Goal: Information Seeking & Learning: Learn about a topic

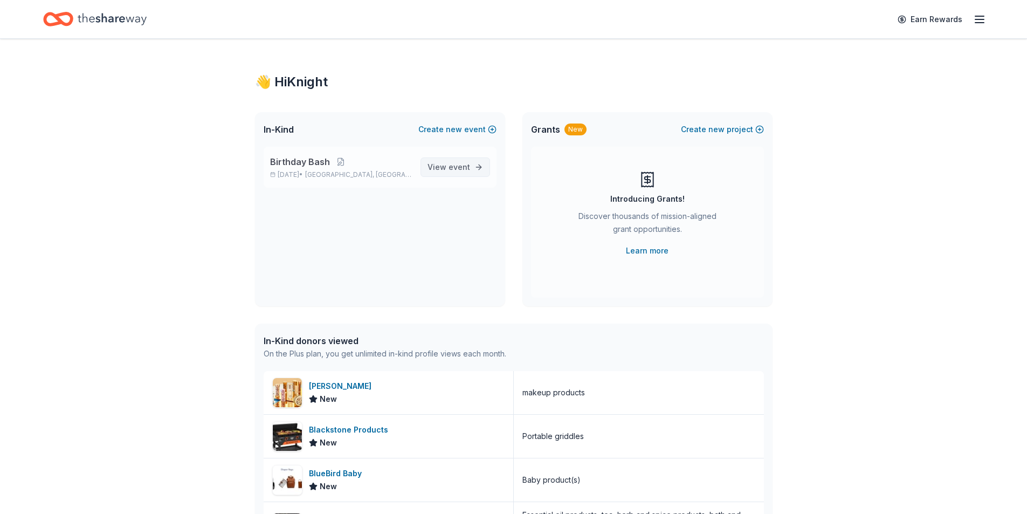
click at [459, 166] on span "event" at bounding box center [460, 166] width 22 height 9
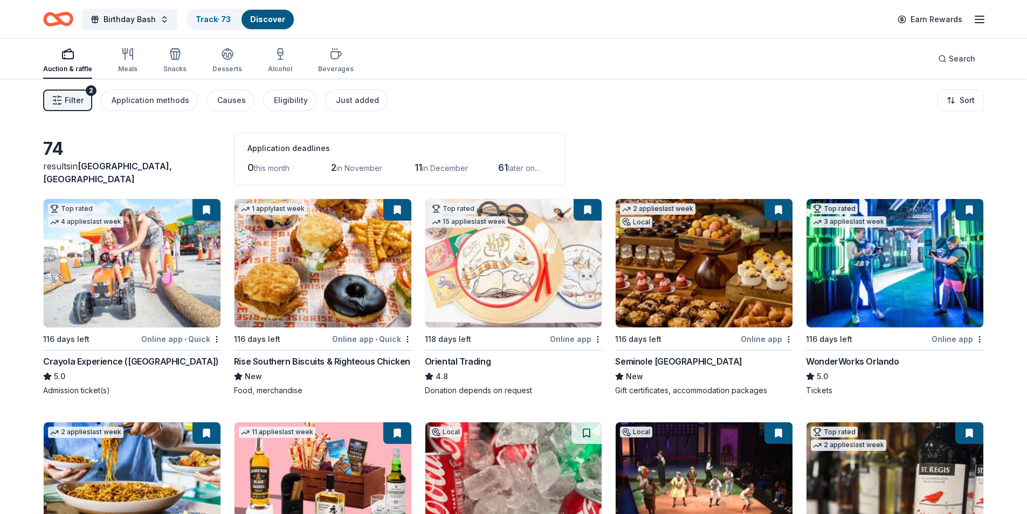
click at [60, 98] on icon "button" at bounding box center [57, 100] width 11 height 11
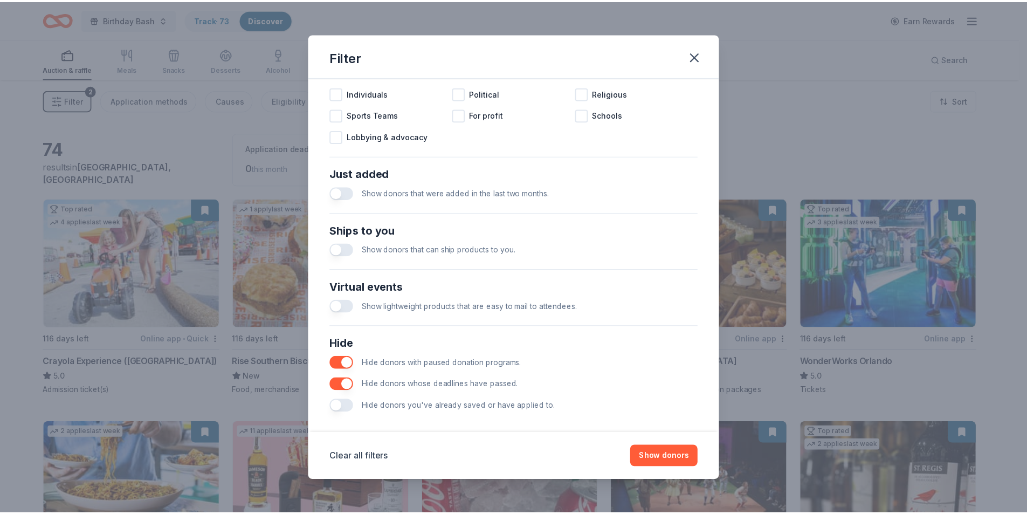
scroll to position [355, 0]
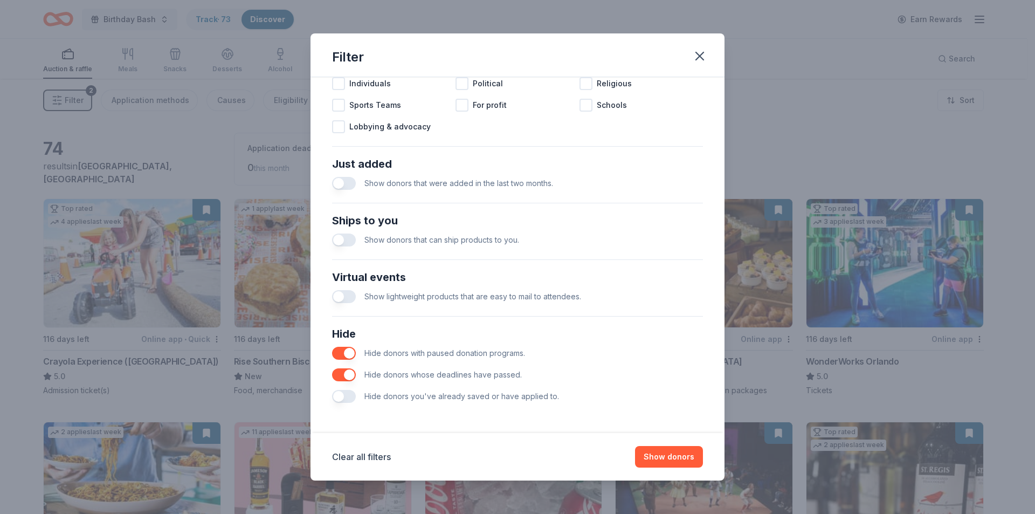
click at [351, 400] on button "button" at bounding box center [344, 396] width 24 height 13
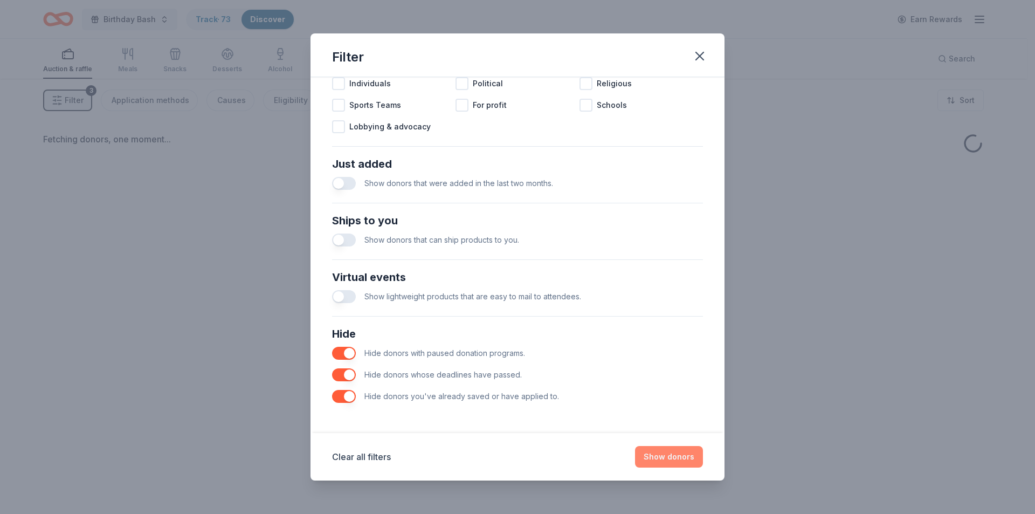
click at [683, 456] on button "Show donors" at bounding box center [669, 457] width 68 height 22
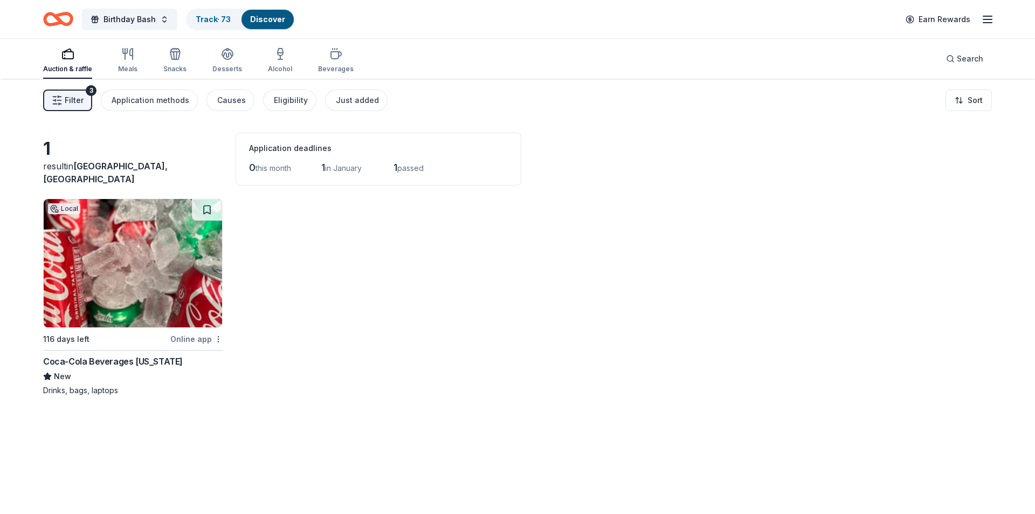
click at [218, 340] on html "Birthday Bash Track · 73 Discover Earn Rewards Auction & raffle Meals Snacks De…" at bounding box center [517, 257] width 1035 height 514
click at [200, 358] on div "Not interested" at bounding box center [182, 357] width 72 height 19
